Goal: Task Accomplishment & Management: Complete application form

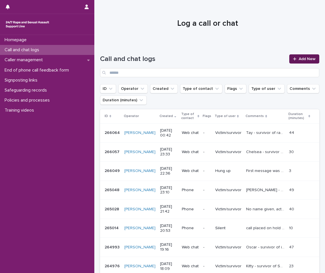
click at [292, 55] on link "Add New" at bounding box center [304, 58] width 30 height 9
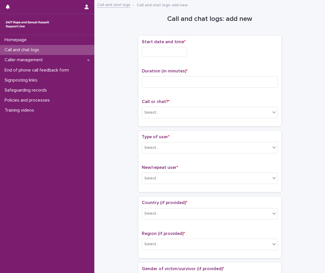
click at [162, 53] on input "text" at bounding box center [164, 52] width 45 height 10
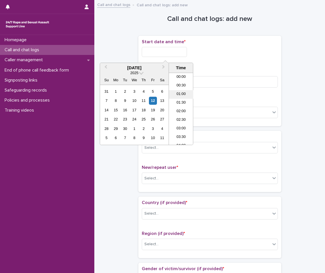
click at [178, 94] on li "01:00" at bounding box center [181, 94] width 24 height 9
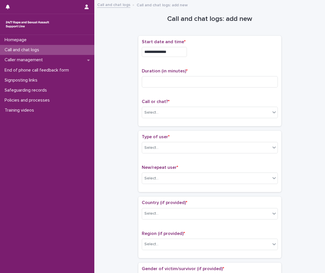
click at [178, 52] on input "**********" at bounding box center [164, 52] width 45 height 10
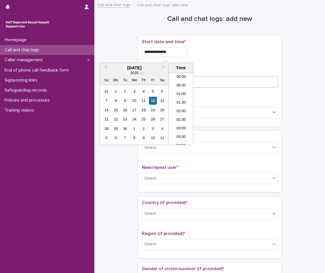
type input "**********"
click at [211, 81] on input at bounding box center [210, 81] width 136 height 11
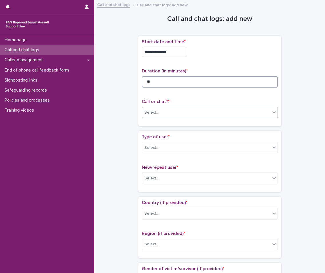
type input "**"
click at [169, 107] on div "Select..." at bounding box center [210, 112] width 136 height 11
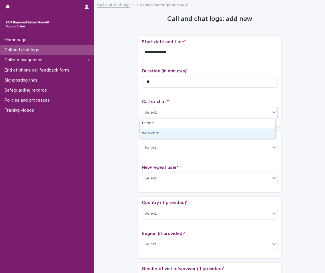
click at [165, 131] on div "Web chat" at bounding box center [207, 133] width 135 height 10
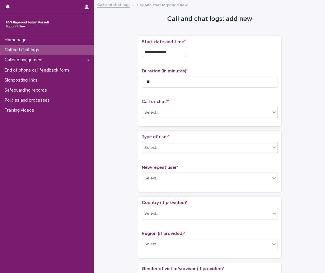
click at [162, 144] on div "Select..." at bounding box center [206, 147] width 128 height 9
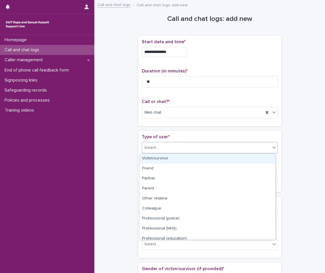
click at [161, 159] on div "Victim/survivor" at bounding box center [207, 158] width 135 height 10
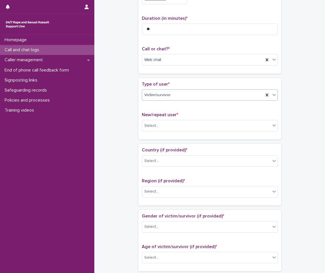
scroll to position [114, 0]
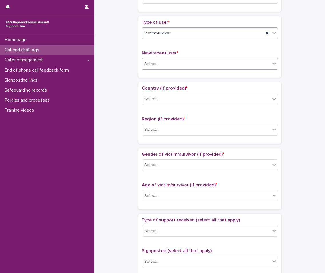
click at [151, 61] on div "Select..." at bounding box center [151, 64] width 14 height 6
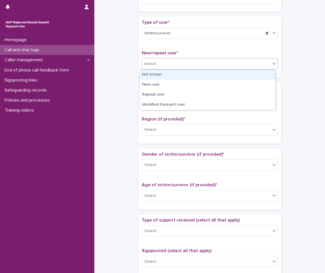
click at [168, 79] on div "Not known" at bounding box center [207, 75] width 135 height 10
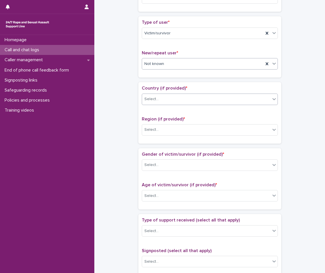
click at [156, 99] on div "Select..." at bounding box center [206, 98] width 128 height 9
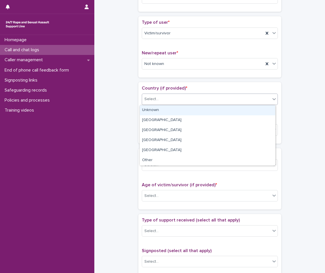
click at [157, 114] on div "Unknown" at bounding box center [207, 110] width 135 height 10
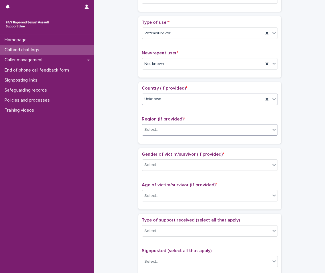
click at [159, 128] on div "Select..." at bounding box center [206, 129] width 128 height 9
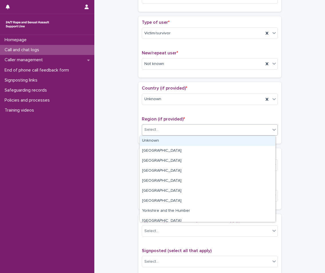
click at [159, 136] on div "Unknown" at bounding box center [207, 141] width 135 height 10
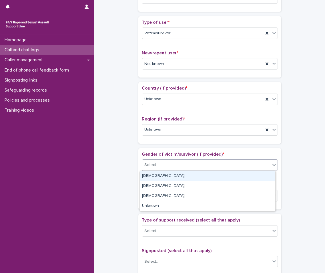
click at [164, 165] on div "Select..." at bounding box center [206, 164] width 128 height 9
click at [161, 173] on div "[DEMOGRAPHIC_DATA]" at bounding box center [207, 176] width 135 height 10
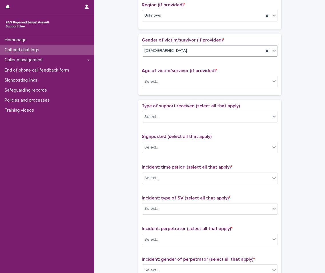
scroll to position [229, 0]
click at [156, 77] on div "Select..." at bounding box center [206, 81] width 128 height 9
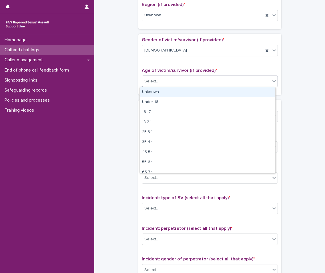
click at [155, 93] on div "Unknown" at bounding box center [207, 92] width 135 height 10
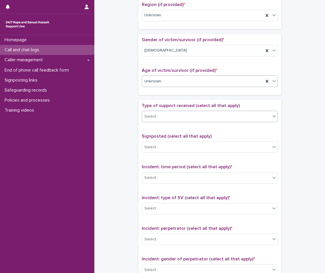
click at [161, 120] on div "Select..." at bounding box center [206, 116] width 128 height 9
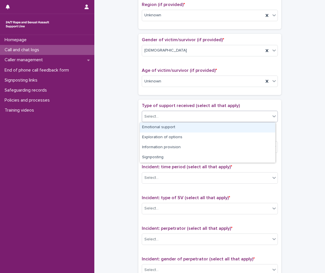
click at [163, 130] on div "Emotional support" at bounding box center [207, 127] width 135 height 10
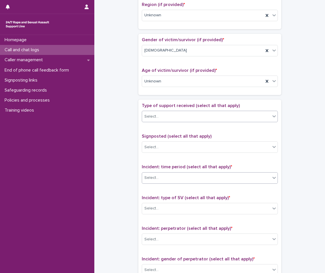
click at [175, 179] on div "Select..." at bounding box center [206, 177] width 128 height 9
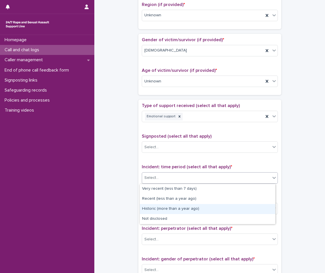
click at [170, 209] on div "Historic (more than a year ago)" at bounding box center [207, 209] width 135 height 10
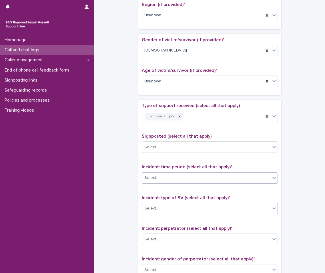
click at [173, 203] on div "Select..." at bounding box center [210, 208] width 136 height 11
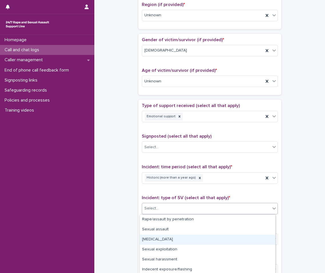
click at [159, 237] on div "[MEDICAL_DATA]" at bounding box center [207, 239] width 135 height 10
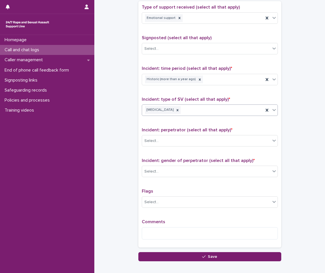
scroll to position [343, 0]
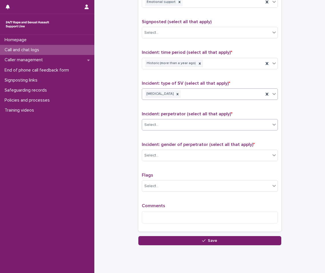
click at [163, 126] on div "Select..." at bounding box center [206, 124] width 128 height 9
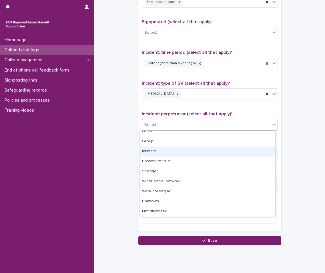
scroll to position [0, 0]
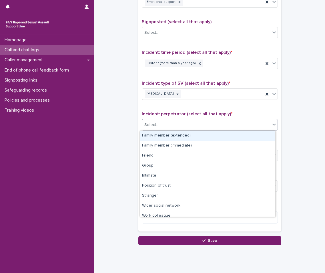
click at [174, 135] on div "Family member (extended)" at bounding box center [207, 136] width 135 height 10
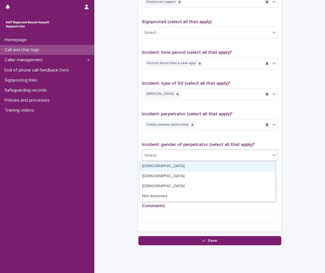
click at [172, 158] on div "Select..." at bounding box center [206, 155] width 128 height 9
click at [171, 169] on div "[DEMOGRAPHIC_DATA]" at bounding box center [207, 166] width 135 height 10
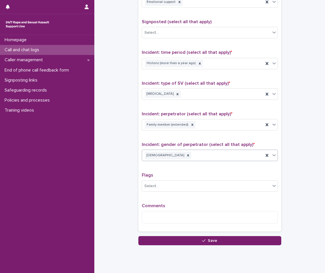
click at [168, 204] on p "Comments" at bounding box center [210, 205] width 136 height 5
click at [172, 213] on textarea at bounding box center [210, 217] width 136 height 12
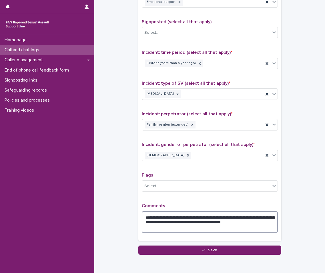
click at [165, 225] on textarea "**********" at bounding box center [210, 222] width 136 height 22
click at [178, 227] on textarea "**********" at bounding box center [210, 222] width 136 height 22
type textarea "**********"
click at [229, 226] on textarea "**********" at bounding box center [210, 222] width 136 height 22
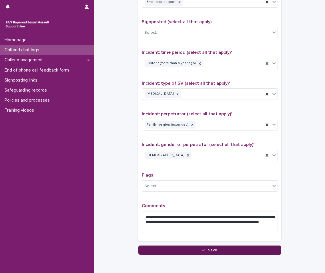
click at [176, 245] on button "Save" at bounding box center [209, 249] width 143 height 9
